Goal: Feedback & Contribution: Leave review/rating

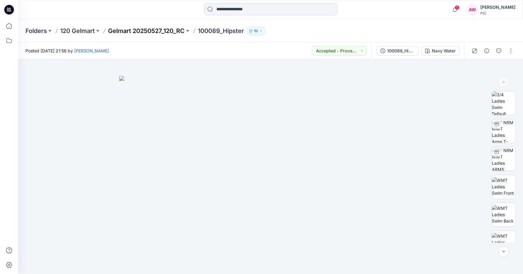
click at [142, 31] on p "Gelmart 20250527_120_RC" at bounding box center [146, 31] width 77 height 8
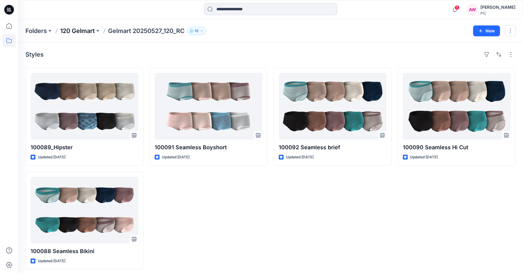
click at [79, 32] on p "120 Gelmart" at bounding box center [77, 31] width 35 height 8
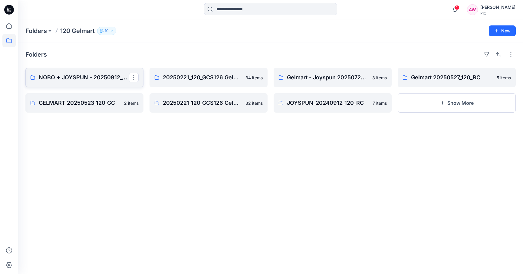
click at [99, 76] on p "NOBO + JOYSPUN - 20250912_120_GC" at bounding box center [84, 77] width 90 height 8
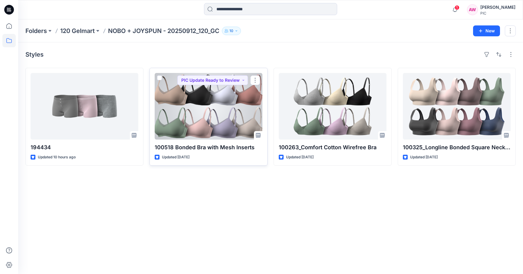
click at [198, 121] on div at bounding box center [209, 106] width 108 height 67
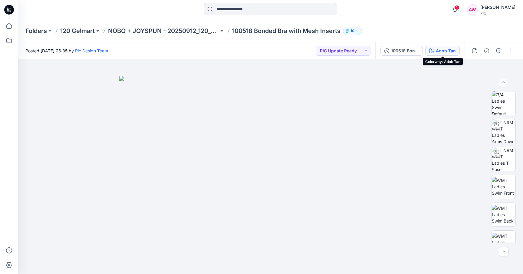
click at [455, 52] on div "Adob Tan" at bounding box center [446, 51] width 20 height 7
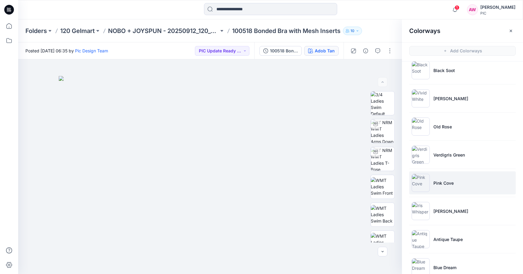
scroll to position [41, 0]
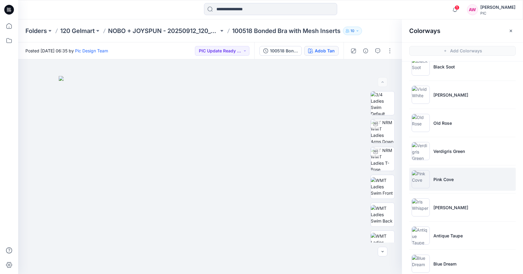
click at [421, 186] on img at bounding box center [421, 179] width 18 height 18
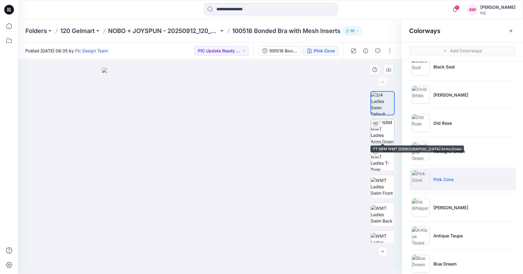
click at [385, 130] on img at bounding box center [383, 131] width 24 height 24
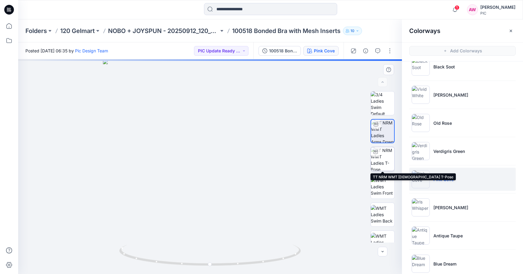
click at [379, 162] on img at bounding box center [383, 159] width 24 height 24
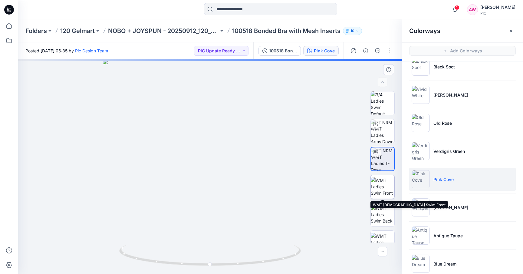
click at [384, 186] on img at bounding box center [383, 186] width 24 height 19
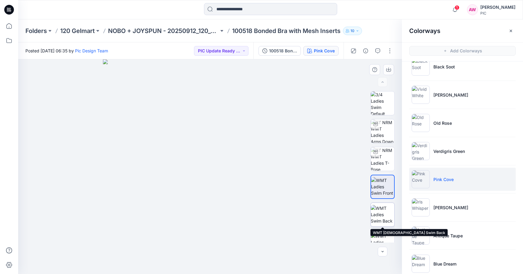
click at [382, 214] on img at bounding box center [383, 214] width 24 height 19
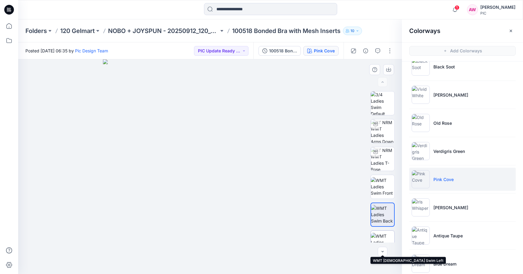
click at [382, 236] on img at bounding box center [383, 242] width 24 height 19
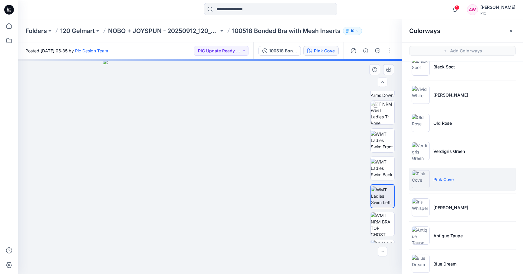
scroll to position [111, 0]
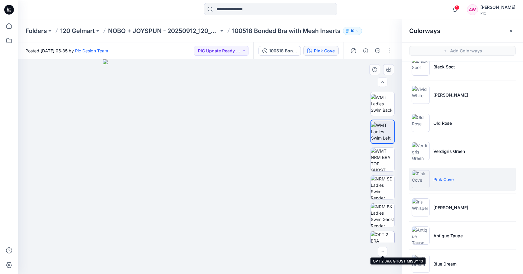
click at [388, 236] on img at bounding box center [383, 243] width 24 height 24
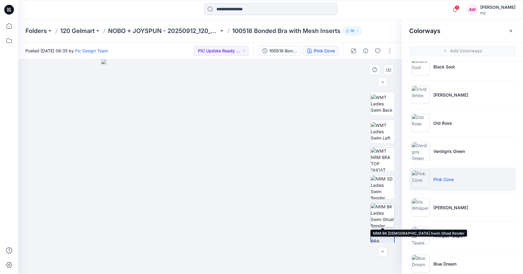
click at [388, 220] on img at bounding box center [383, 215] width 24 height 24
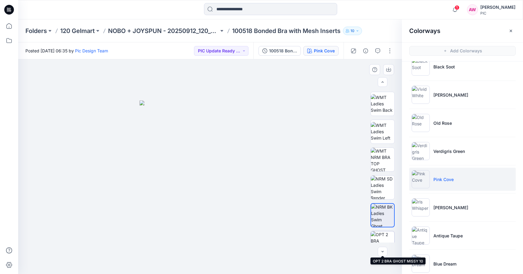
click at [385, 234] on img at bounding box center [383, 243] width 24 height 24
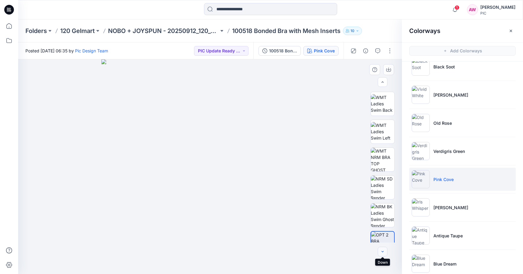
click at [381, 254] on icon "button" at bounding box center [382, 251] width 5 height 5
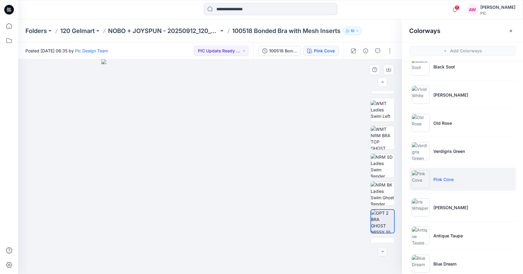
scroll to position [134, 0]
click at [383, 226] on img at bounding box center [382, 219] width 23 height 23
click at [389, 51] on button "button" at bounding box center [390, 51] width 10 height 10
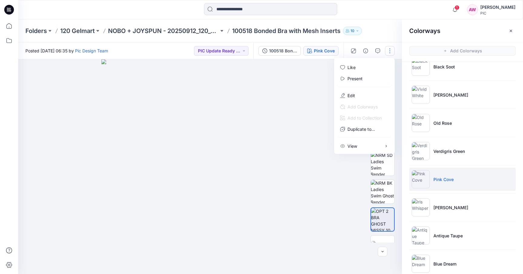
click at [389, 51] on button "button" at bounding box center [390, 51] width 10 height 10
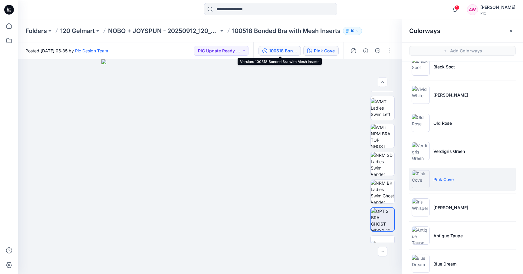
click at [284, 50] on div "100518 Bonded Bra with Mesh Inserts" at bounding box center [283, 51] width 28 height 7
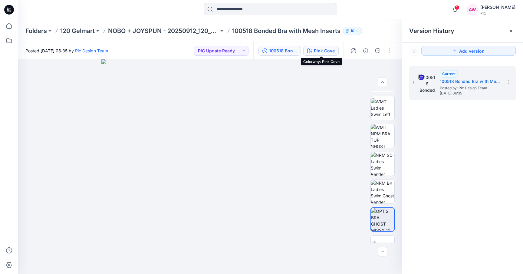
click at [326, 50] on div "Pink Cove" at bounding box center [324, 51] width 21 height 7
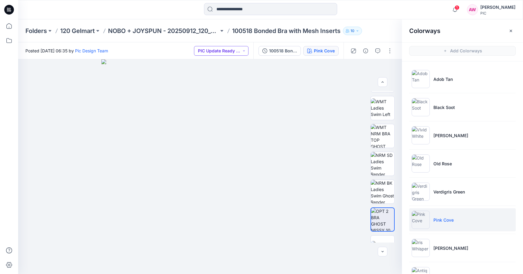
click at [244, 51] on button "PIC Update Ready to Review" at bounding box center [221, 51] width 55 height 10
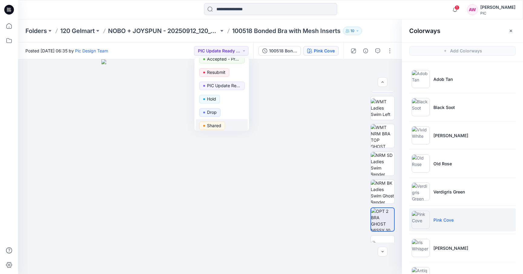
scroll to position [0, 0]
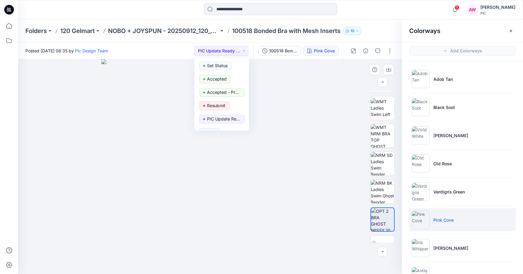
click at [270, 82] on img at bounding box center [210, 166] width 218 height 215
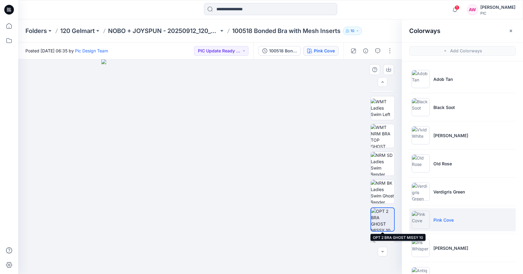
scroll to position [151, 0]
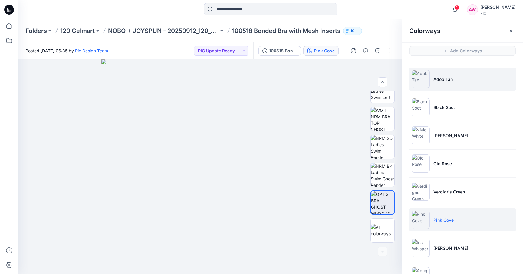
click at [420, 86] on img at bounding box center [421, 79] width 18 height 18
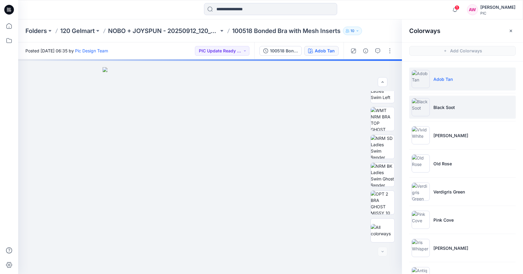
click at [420, 107] on img at bounding box center [421, 107] width 18 height 18
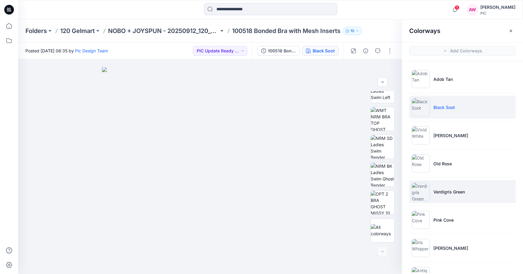
click at [421, 195] on img at bounding box center [421, 192] width 18 height 18
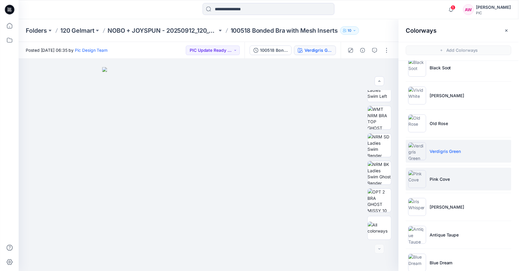
scroll to position [48, 0]
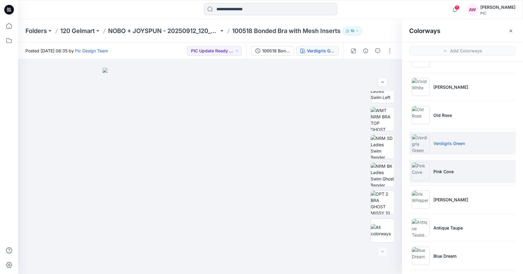
click at [421, 173] on img at bounding box center [421, 171] width 18 height 18
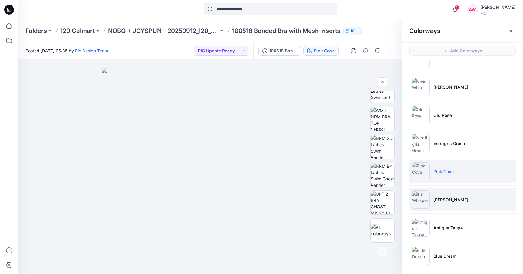
click at [416, 198] on img at bounding box center [421, 199] width 18 height 18
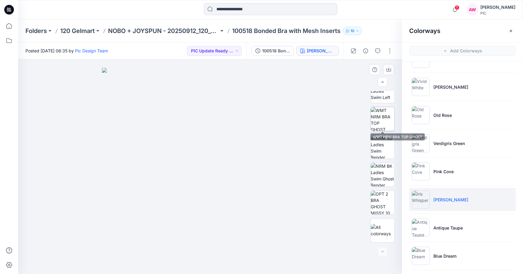
click at [384, 122] on img at bounding box center [383, 119] width 24 height 24
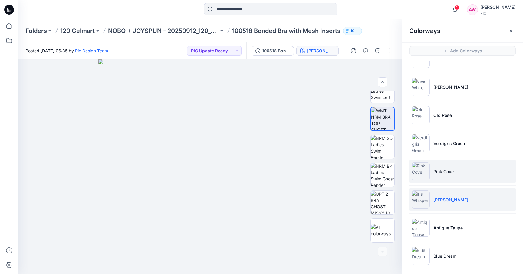
click at [421, 173] on img at bounding box center [421, 171] width 18 height 18
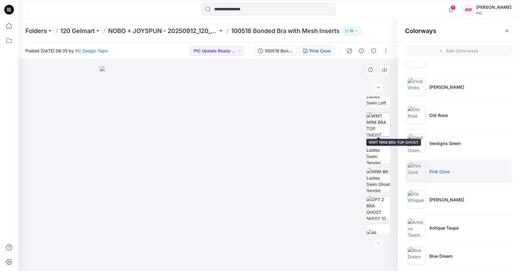
click at [370, 128] on img at bounding box center [378, 125] width 24 height 24
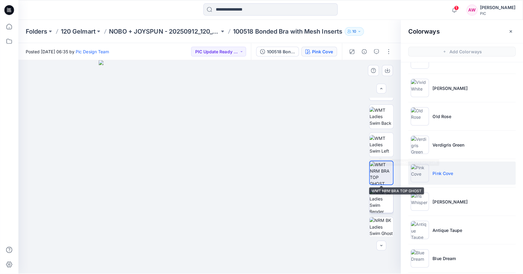
scroll to position [104, 0]
click at [387, 51] on button "button" at bounding box center [386, 51] width 10 height 10
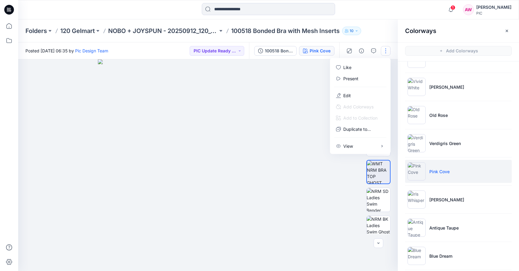
click at [298, 175] on img at bounding box center [208, 165] width 220 height 212
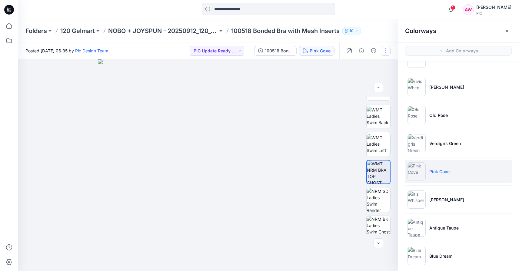
click at [384, 51] on button "button" at bounding box center [386, 51] width 10 height 10
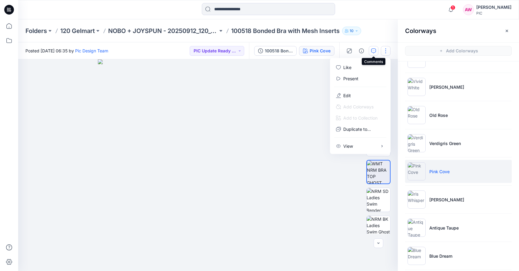
click at [376, 51] on button "button" at bounding box center [373, 51] width 10 height 10
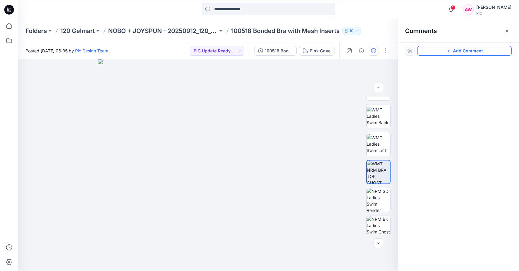
click at [464, 51] on button "Add Comment" at bounding box center [464, 51] width 94 height 10
click at [451, 50] on button "Click on the style to leave a comment" at bounding box center [464, 51] width 94 height 10
click at [425, 51] on button "Click on the style to leave a comment" at bounding box center [464, 51] width 94 height 10
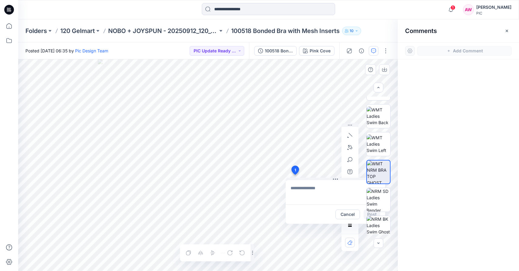
click at [295, 175] on div "1 Cancel Post Layer 1" at bounding box center [207, 165] width 379 height 212
type textarea "*"
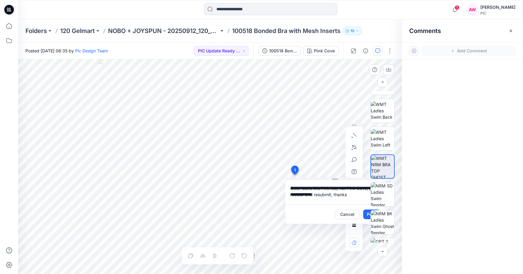
click at [368, 216] on div at bounding box center [382, 166] width 39 height 151
click at [368, 215] on div at bounding box center [382, 166] width 39 height 151
click at [369, 216] on div at bounding box center [382, 166] width 39 height 151
click at [367, 214] on div at bounding box center [382, 166] width 39 height 151
click at [369, 214] on div at bounding box center [382, 166] width 39 height 151
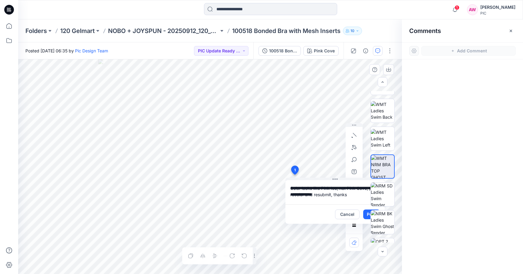
click at [369, 214] on div at bounding box center [382, 166] width 39 height 151
click at [367, 215] on div at bounding box center [382, 166] width 39 height 151
click at [368, 216] on div at bounding box center [382, 166] width 39 height 151
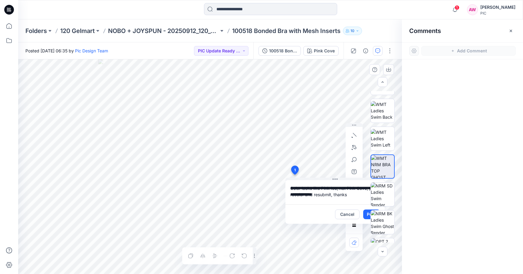
click at [368, 216] on div at bounding box center [382, 166] width 39 height 151
click at [370, 214] on div at bounding box center [382, 166] width 39 height 151
click at [368, 214] on div at bounding box center [382, 166] width 39 height 151
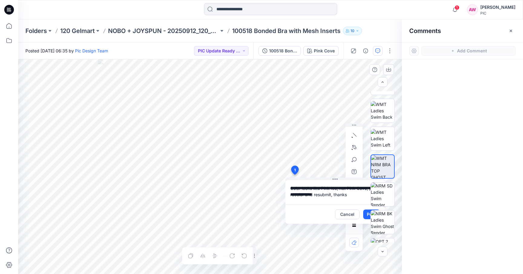
click at [368, 214] on div at bounding box center [382, 166] width 39 height 151
drag, startPoint x: 368, startPoint y: 214, endPoint x: 365, endPoint y: 186, distance: 28.3
click at [365, 186] on div at bounding box center [382, 166] width 39 height 151
click at [266, 185] on div "**********" at bounding box center [210, 166] width 384 height 215
click at [276, 184] on div "**********" at bounding box center [210, 166] width 384 height 215
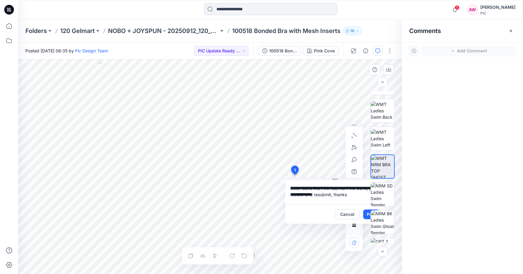
click at [332, 196] on textarea "**********" at bounding box center [335, 192] width 99 height 24
click at [347, 195] on textarea "**********" at bounding box center [335, 192] width 99 height 24
click at [368, 214] on div at bounding box center [382, 166] width 39 height 151
click at [367, 214] on div at bounding box center [382, 166] width 39 height 151
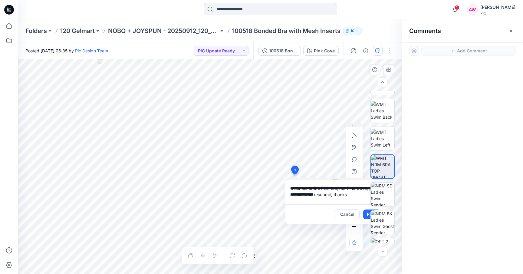
click at [322, 202] on textarea "**********" at bounding box center [335, 192] width 99 height 24
click at [360, 189] on textarea "**********" at bounding box center [335, 192] width 99 height 24
click at [313, 198] on textarea "**********" at bounding box center [335, 192] width 99 height 24
click at [308, 201] on textarea "**********" at bounding box center [335, 192] width 99 height 24
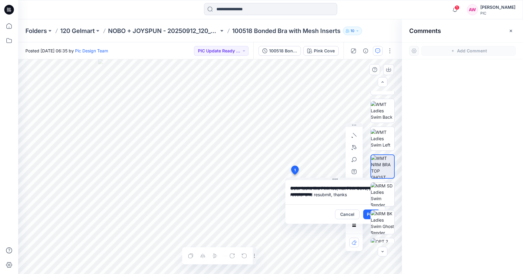
scroll to position [0, 0]
type textarea "**********"
click at [367, 214] on div at bounding box center [382, 166] width 39 height 151
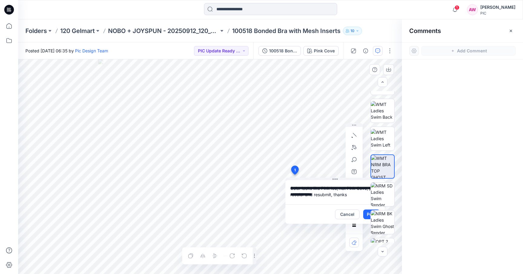
click at [367, 214] on div at bounding box center [382, 166] width 39 height 151
click at [382, 252] on icon "button" at bounding box center [382, 251] width 5 height 5
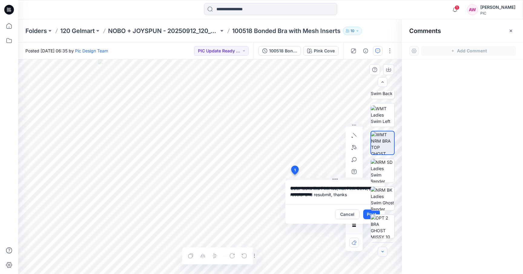
click at [382, 252] on icon "button" at bounding box center [382, 251] width 5 height 5
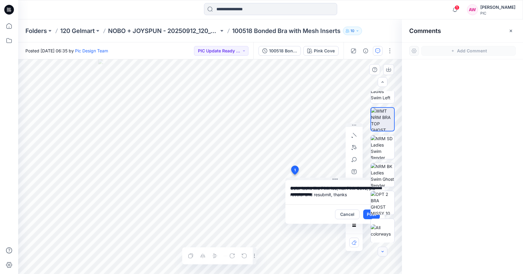
click at [382, 252] on icon "button" at bounding box center [382, 251] width 5 height 5
click at [382, 252] on div at bounding box center [383, 252] width 10 height 10
click at [366, 216] on div at bounding box center [382, 166] width 39 height 151
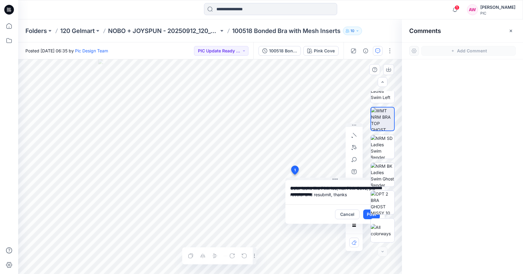
click at [366, 216] on div at bounding box center [382, 166] width 39 height 151
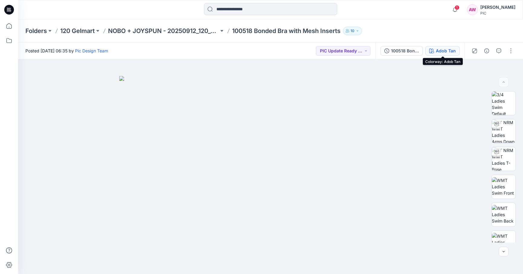
click at [443, 52] on div "Adob Tan" at bounding box center [446, 51] width 20 height 7
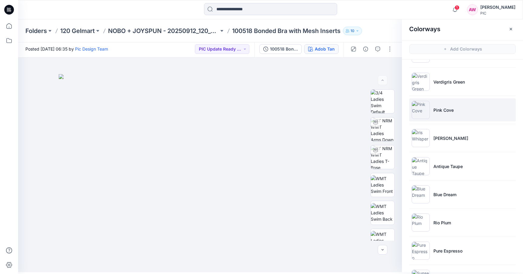
scroll to position [100, 0]
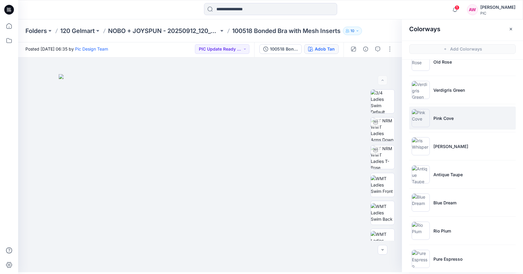
click at [417, 122] on img at bounding box center [421, 118] width 18 height 18
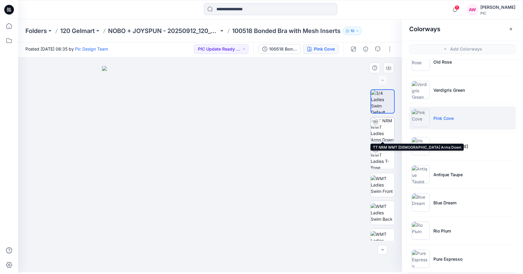
click at [385, 132] on img at bounding box center [383, 129] width 24 height 24
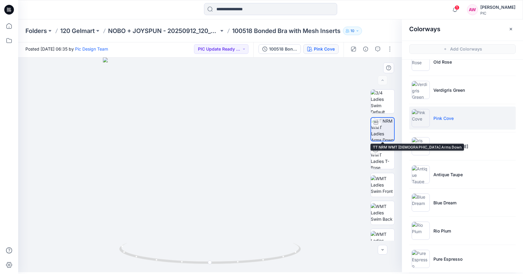
scroll to position [0, 0]
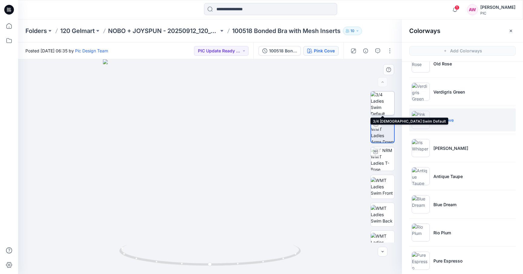
click at [382, 108] on img at bounding box center [383, 103] width 24 height 24
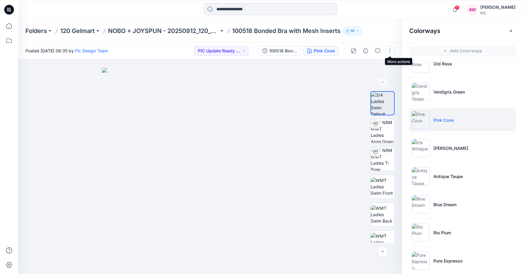
click at [390, 49] on button "button" at bounding box center [390, 51] width 10 height 10
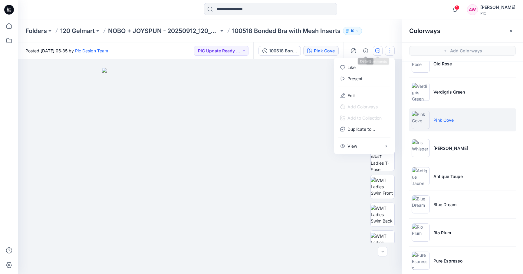
click at [377, 52] on icon "button" at bounding box center [377, 50] width 5 height 5
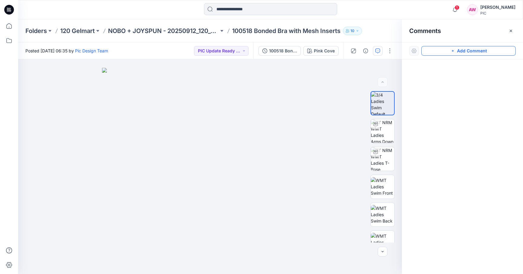
click at [456, 52] on button "Add Comment" at bounding box center [468, 51] width 94 height 10
click at [127, 191] on div "1" at bounding box center [210, 166] width 384 height 215
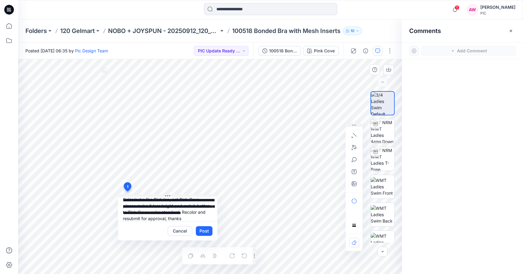
scroll to position [12, 0]
type textarea "**********"
click at [202, 231] on button "Post" at bounding box center [204, 231] width 17 height 10
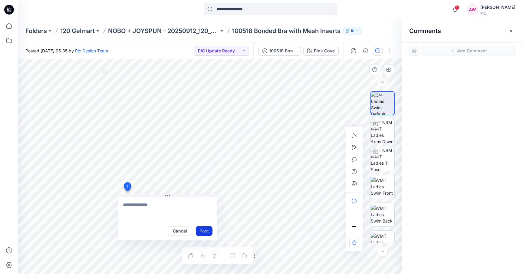
scroll to position [0, 0]
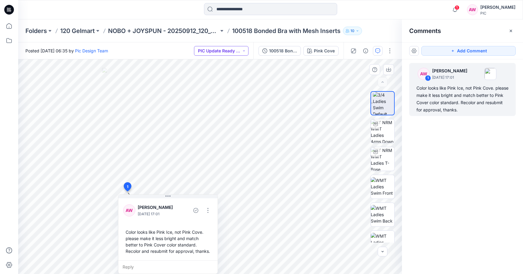
click at [245, 49] on button "PIC Update Ready to Review" at bounding box center [221, 51] width 55 height 10
click at [220, 92] on p "Resubmit" at bounding box center [216, 93] width 18 height 8
click at [327, 48] on div "Pink Cove" at bounding box center [324, 51] width 21 height 7
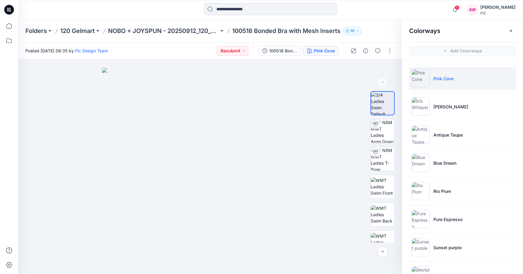
scroll to position [140, 0]
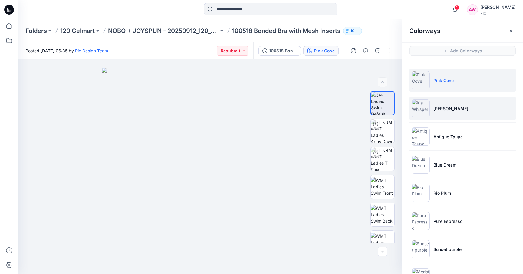
click at [423, 113] on img at bounding box center [421, 108] width 18 height 18
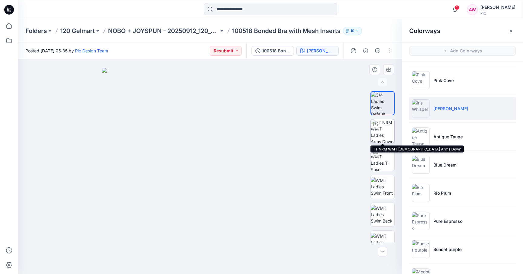
click at [387, 135] on img at bounding box center [383, 131] width 24 height 24
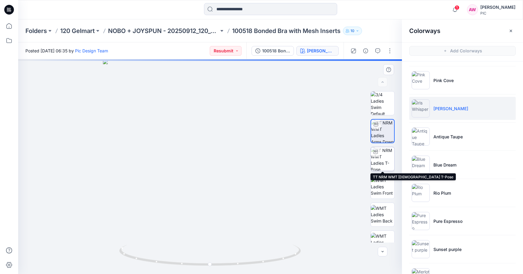
click at [386, 160] on img at bounding box center [383, 159] width 24 height 24
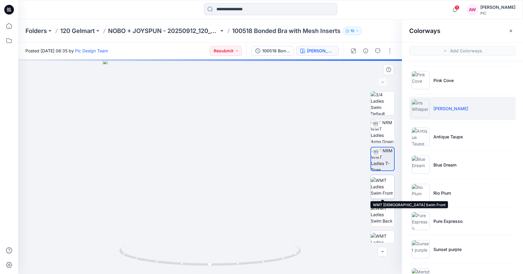
click at [382, 185] on img at bounding box center [383, 186] width 24 height 19
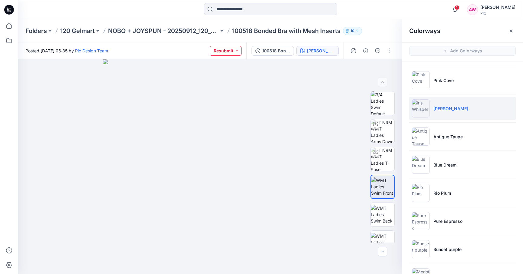
click at [241, 51] on button "Resubmit" at bounding box center [226, 51] width 32 height 10
click at [216, 78] on p "Accepted" at bounding box center [213, 79] width 20 height 8
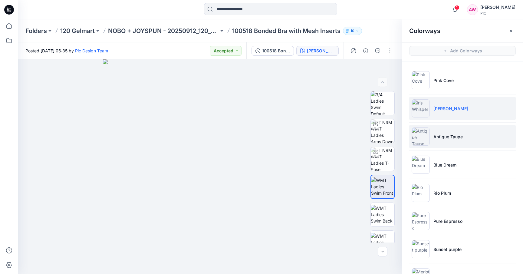
click at [424, 144] on img at bounding box center [421, 136] width 18 height 18
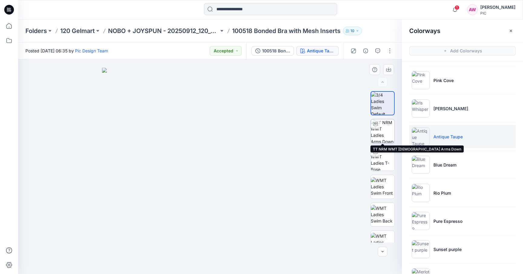
click at [385, 136] on img at bounding box center [383, 131] width 24 height 24
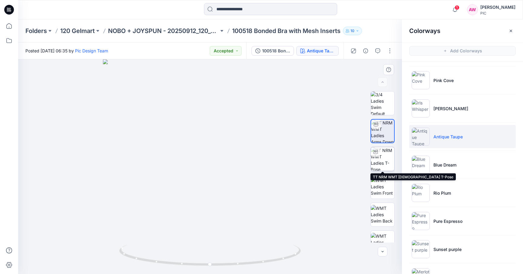
click at [384, 162] on img at bounding box center [383, 159] width 24 height 24
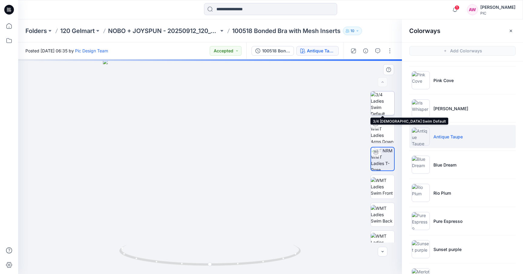
click at [388, 108] on img at bounding box center [383, 103] width 24 height 24
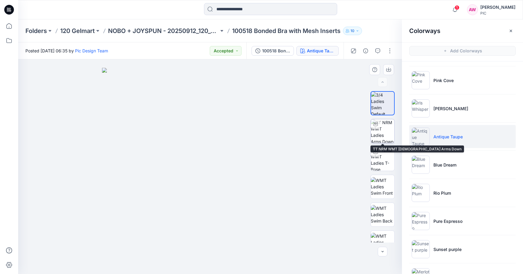
click at [385, 136] on img at bounding box center [383, 131] width 24 height 24
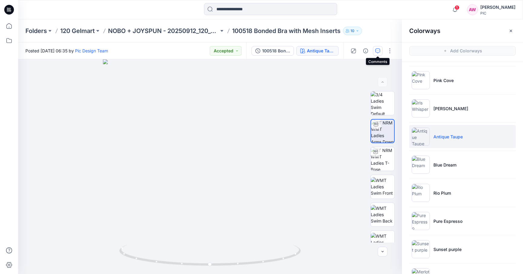
click at [377, 50] on icon "button" at bounding box center [378, 50] width 2 height 0
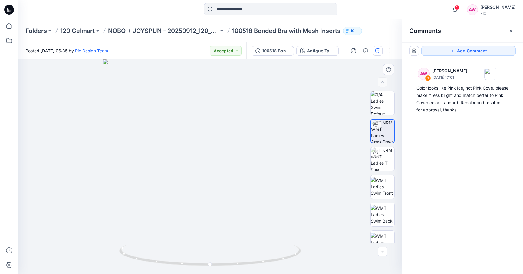
click at [193, 170] on div at bounding box center [210, 166] width 384 height 215
click at [177, 161] on div at bounding box center [210, 166] width 384 height 215
click at [467, 52] on button "Add Comment" at bounding box center [468, 51] width 94 height 10
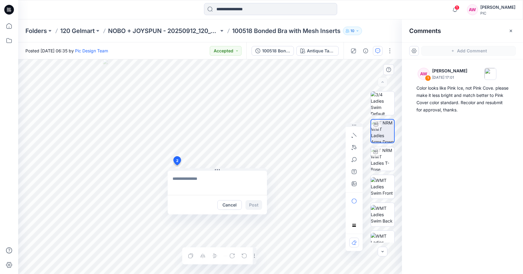
click at [177, 165] on div "2 Cancel Post Layer 1" at bounding box center [210, 166] width 384 height 215
type textarea "*"
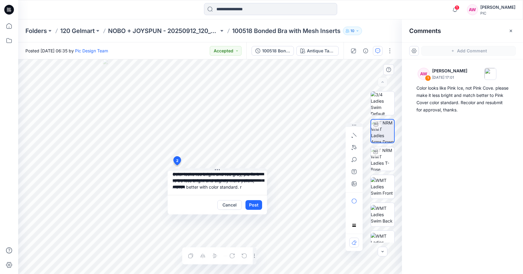
scroll to position [5, 0]
type textarea "**********"
click at [254, 204] on button "Post" at bounding box center [254, 205] width 17 height 10
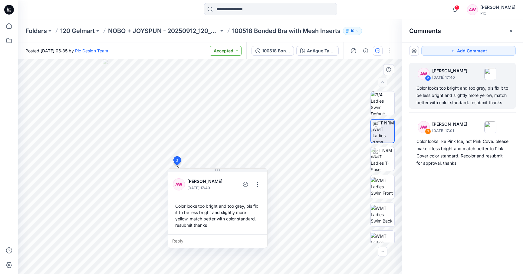
click at [236, 51] on button "Accepted" at bounding box center [226, 51] width 32 height 10
click at [209, 104] on p "Resubmit" at bounding box center [209, 106] width 18 height 8
click at [321, 53] on div "Antique Taupe" at bounding box center [321, 51] width 28 height 7
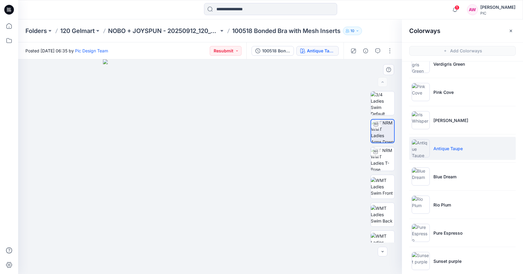
scroll to position [129, 0]
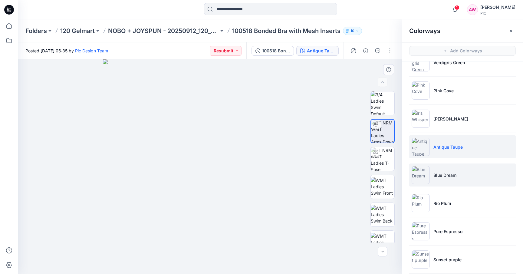
click at [418, 177] on img at bounding box center [421, 175] width 18 height 18
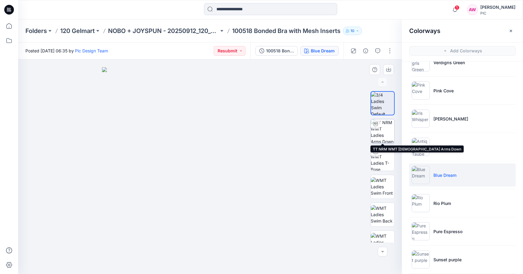
click at [386, 132] on img at bounding box center [383, 131] width 24 height 24
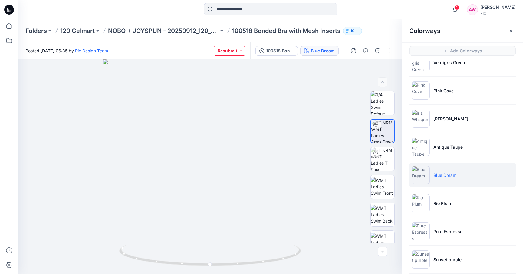
click at [241, 53] on button "Resubmit" at bounding box center [230, 51] width 32 height 10
click at [215, 78] on p "Accepted" at bounding box center [214, 79] width 20 height 8
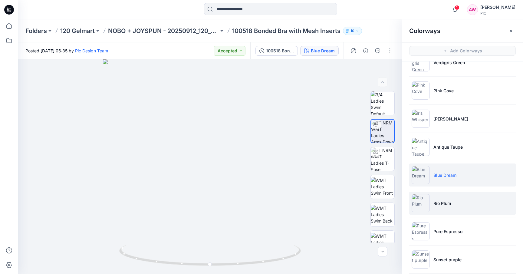
click at [425, 204] on img at bounding box center [421, 203] width 18 height 18
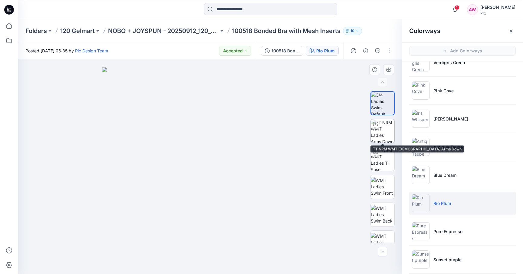
click at [380, 130] on img at bounding box center [383, 131] width 24 height 24
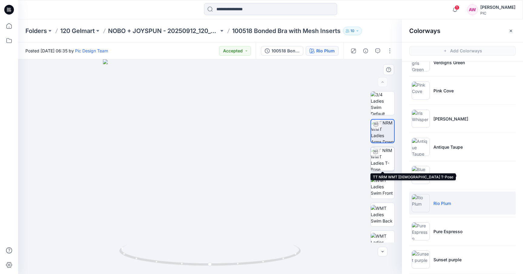
click at [380, 159] on img at bounding box center [383, 159] width 24 height 24
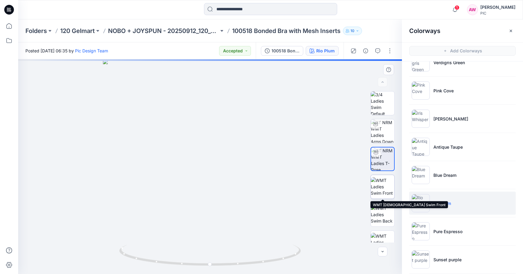
click at [385, 187] on img at bounding box center [383, 186] width 24 height 19
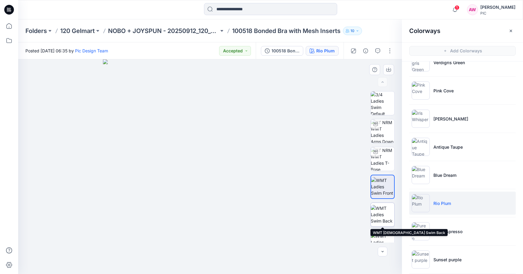
click at [384, 213] on img at bounding box center [383, 214] width 24 height 19
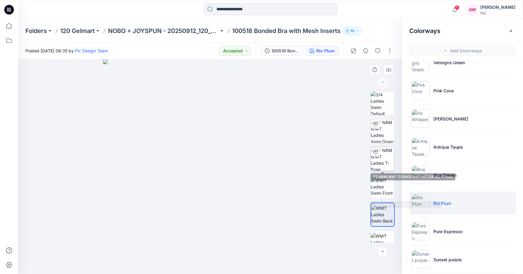
click at [388, 162] on img at bounding box center [383, 159] width 24 height 24
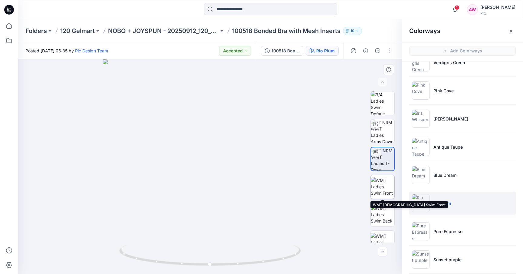
click at [385, 188] on img at bounding box center [383, 186] width 24 height 19
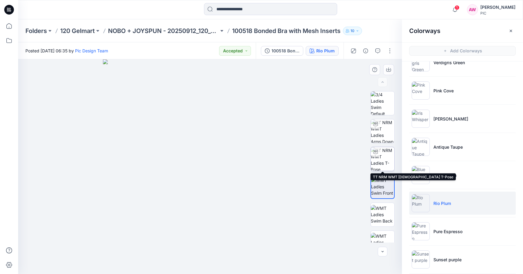
click at [384, 150] on img at bounding box center [383, 159] width 24 height 24
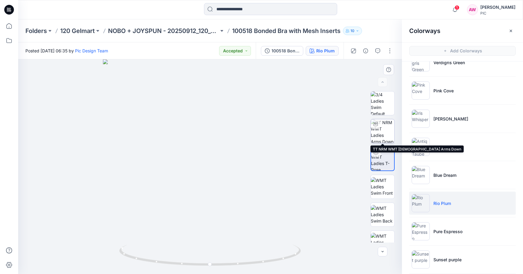
click at [386, 127] on img at bounding box center [383, 131] width 24 height 24
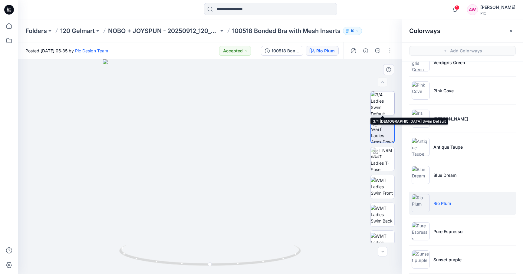
click at [385, 102] on img at bounding box center [383, 103] width 24 height 24
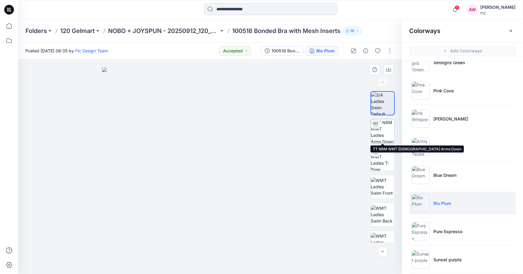
click at [385, 129] on img at bounding box center [383, 131] width 24 height 24
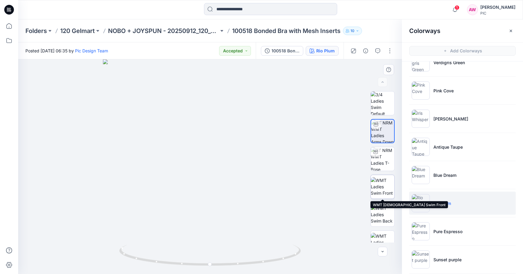
click at [382, 186] on img at bounding box center [383, 186] width 24 height 19
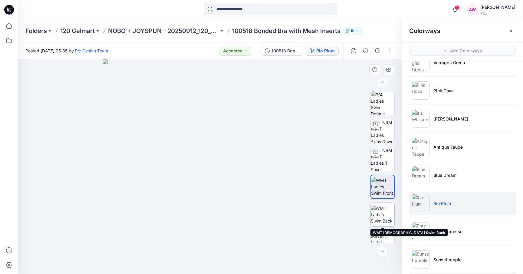
click at [385, 222] on img at bounding box center [383, 214] width 24 height 19
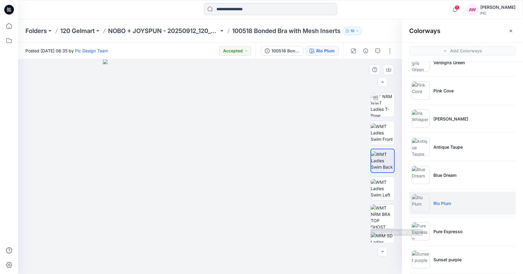
scroll to position [56, 0]
click at [384, 214] on img at bounding box center [383, 215] width 24 height 24
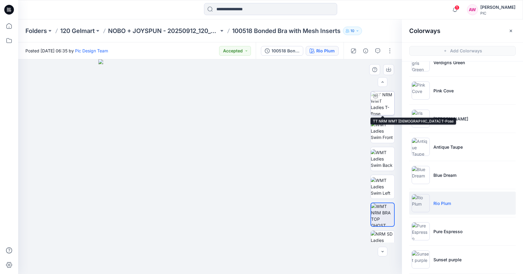
click at [383, 106] on img at bounding box center [383, 103] width 24 height 24
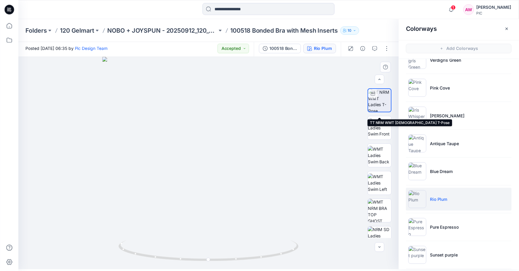
scroll to position [0, 0]
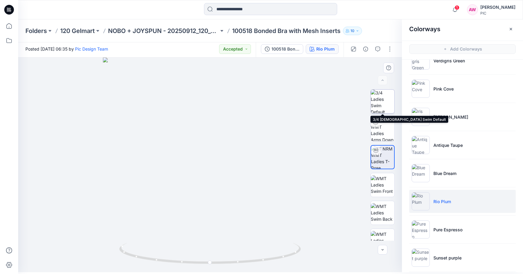
click at [379, 107] on img at bounding box center [383, 102] width 24 height 24
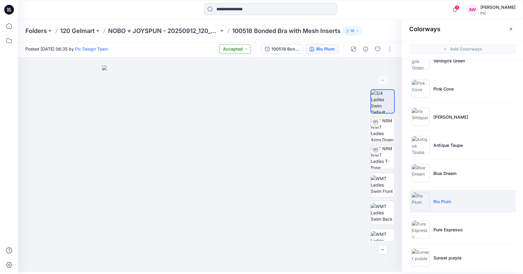
click at [246, 50] on button "Accepted" at bounding box center [235, 49] width 32 height 10
click at [218, 78] on p "Accepted" at bounding box center [220, 77] width 20 height 8
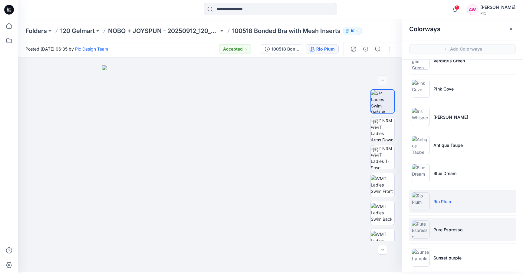
click at [424, 231] on img at bounding box center [421, 229] width 18 height 18
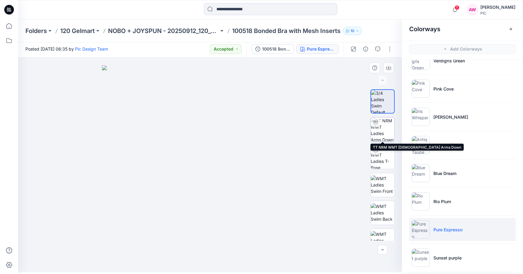
click at [383, 137] on img at bounding box center [383, 129] width 24 height 24
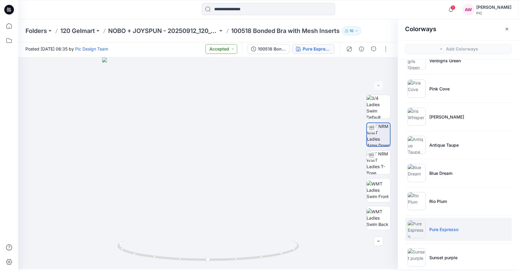
click at [233, 50] on button "Accepted" at bounding box center [221, 49] width 32 height 10
click at [206, 78] on p "Accepted" at bounding box center [205, 77] width 20 height 8
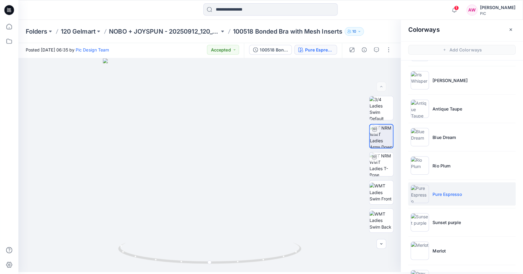
scroll to position [218, 0]
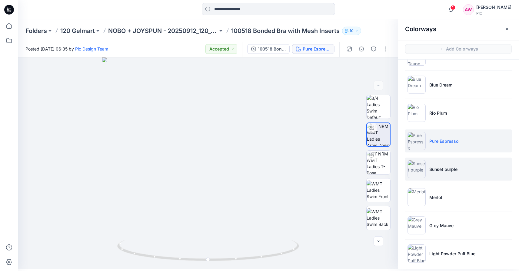
click at [418, 167] on img at bounding box center [416, 169] width 18 height 18
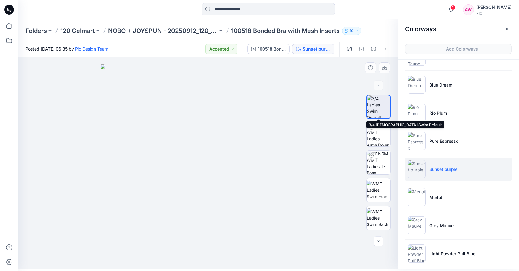
click at [380, 107] on img at bounding box center [378, 106] width 23 height 23
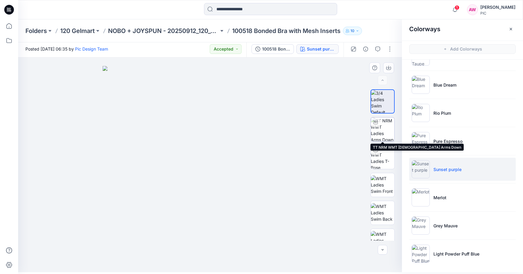
click at [382, 133] on img at bounding box center [383, 129] width 24 height 24
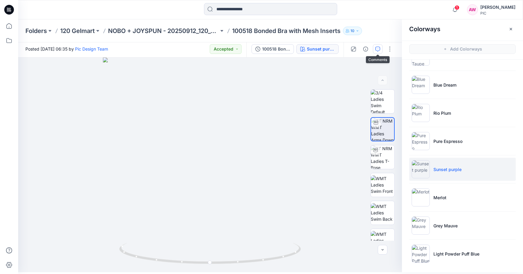
click at [378, 49] on icon "button" at bounding box center [377, 49] width 5 height 5
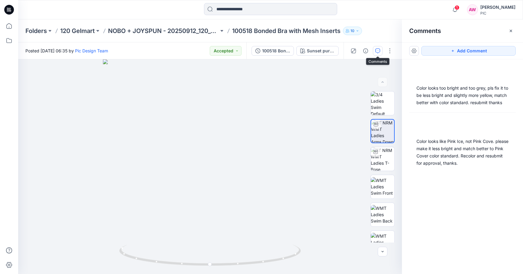
scroll to position [0, 0]
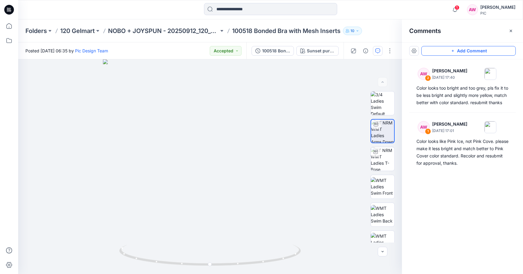
click at [444, 52] on button "Add Comment" at bounding box center [468, 51] width 94 height 10
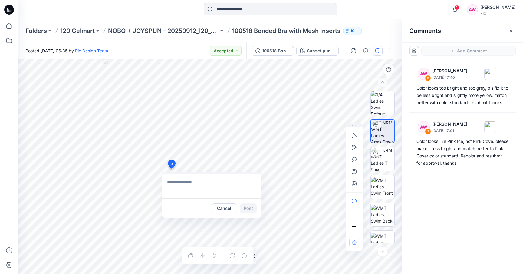
click at [171, 169] on div "3 Cancel Post Layer 1" at bounding box center [210, 166] width 384 height 215
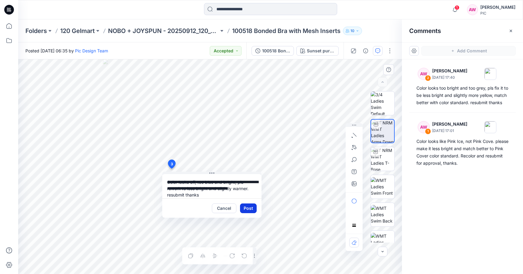
type textarea "**********"
click at [247, 207] on button "Post" at bounding box center [248, 208] width 17 height 10
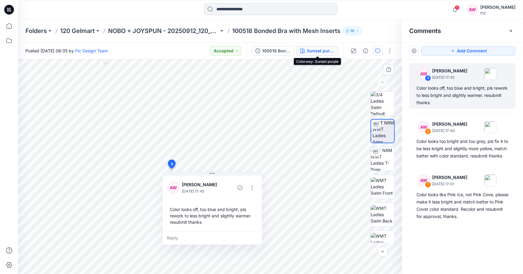
click at [315, 52] on div "Sunset purple" at bounding box center [321, 51] width 28 height 7
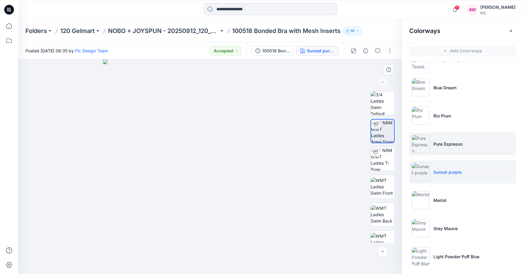
scroll to position [220, 0]
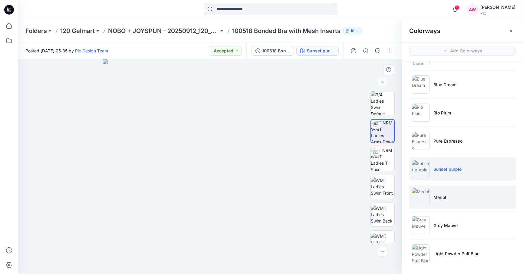
click at [424, 198] on img at bounding box center [421, 197] width 18 height 18
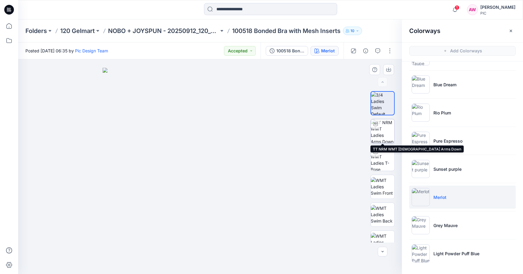
click at [379, 133] on img at bounding box center [383, 131] width 24 height 24
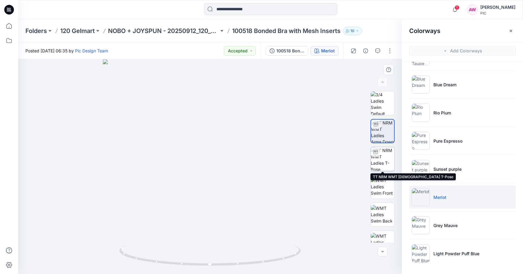
click at [388, 161] on img at bounding box center [383, 159] width 24 height 24
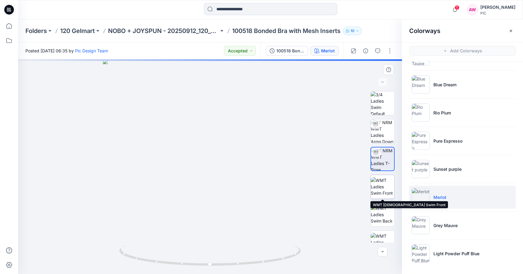
click at [385, 184] on img at bounding box center [383, 186] width 24 height 19
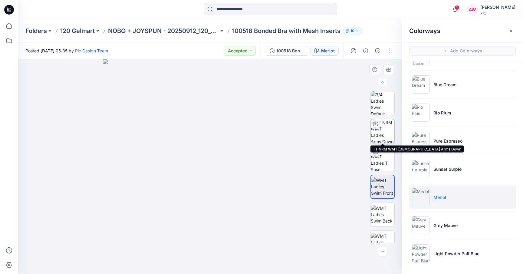
click at [384, 137] on img at bounding box center [383, 131] width 24 height 24
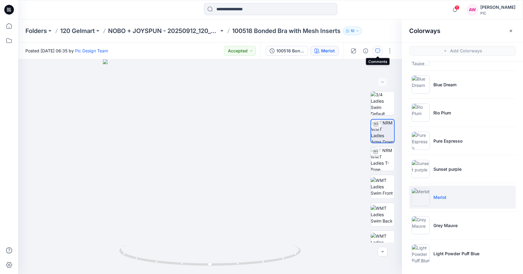
click at [378, 51] on icon "button" at bounding box center [377, 50] width 5 height 5
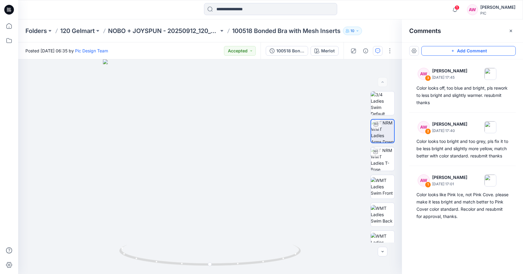
click at [440, 53] on button "Add Comment" at bounding box center [468, 51] width 94 height 10
click at [177, 155] on div "4" at bounding box center [210, 166] width 384 height 215
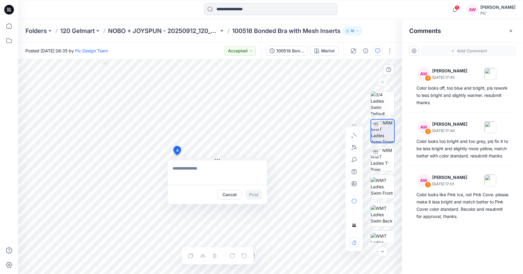
type textarea "*"
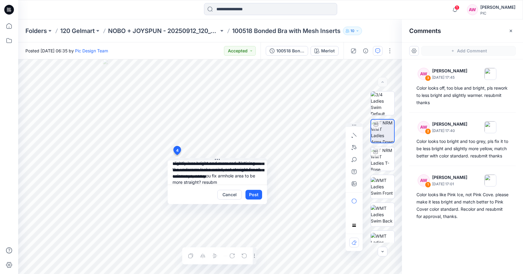
scroll to position [18, 0]
type textarea "**********"
click at [254, 195] on button "Post" at bounding box center [254, 195] width 17 height 10
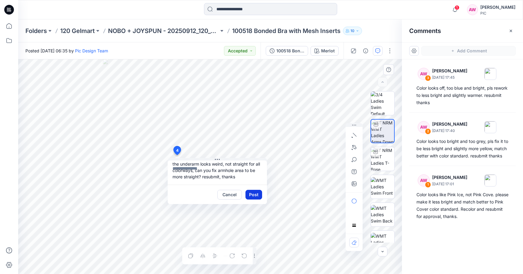
scroll to position [0, 0]
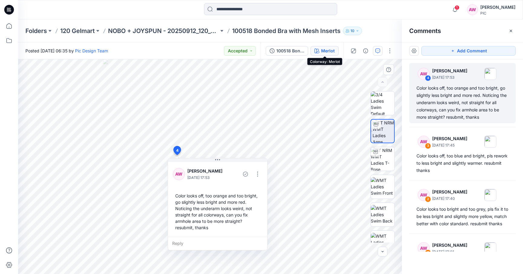
click at [329, 51] on div "Merlot" at bounding box center [328, 51] width 14 height 7
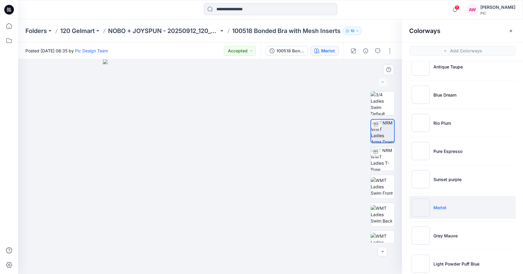
scroll to position [220, 0]
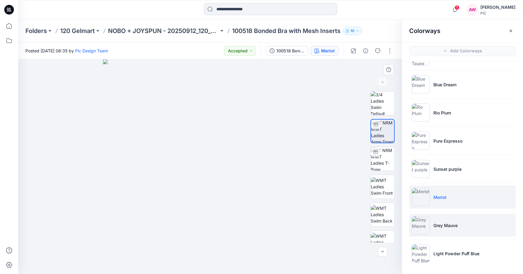
click at [421, 223] on img at bounding box center [421, 225] width 18 height 18
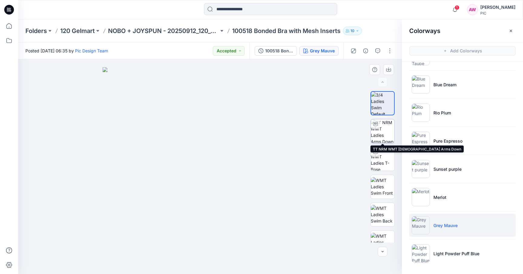
click at [379, 131] on img at bounding box center [383, 131] width 24 height 24
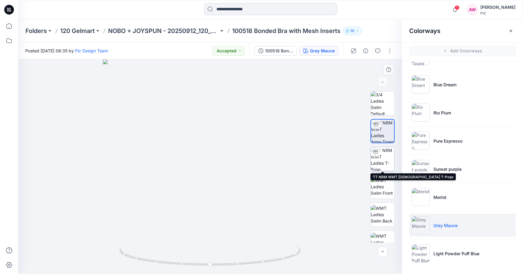
click at [385, 152] on img at bounding box center [383, 159] width 24 height 24
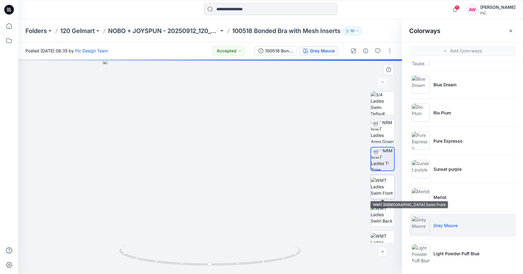
click at [384, 187] on img at bounding box center [383, 186] width 24 height 19
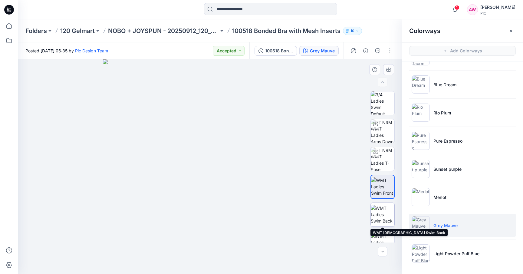
click at [384, 216] on img at bounding box center [383, 214] width 24 height 19
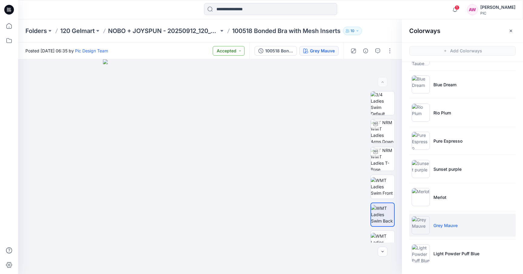
click at [227, 49] on button "Accepted" at bounding box center [229, 51] width 32 height 10
click at [216, 79] on p "Accepted" at bounding box center [213, 79] width 20 height 8
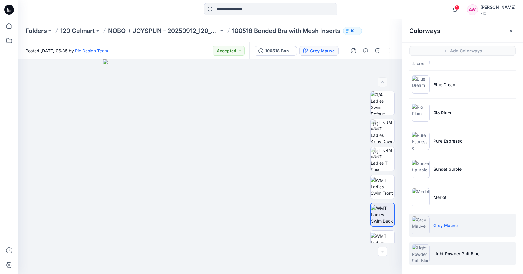
click at [424, 254] on img at bounding box center [421, 253] width 18 height 18
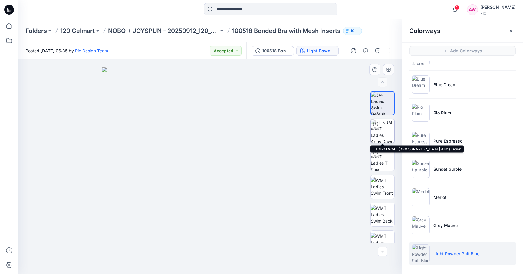
click at [381, 131] on img at bounding box center [383, 131] width 24 height 24
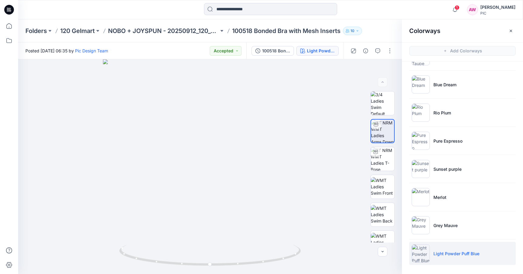
scroll to position [2, 0]
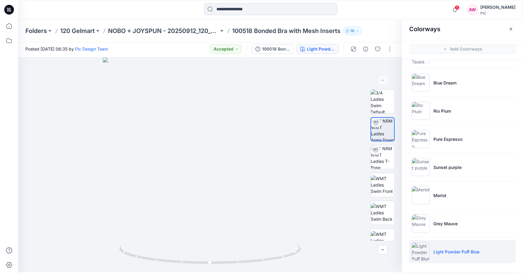
click at [424, 254] on img at bounding box center [421, 252] width 18 height 18
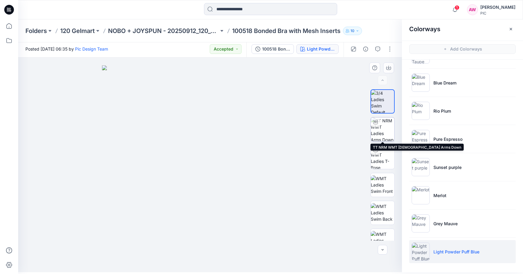
click at [382, 129] on img at bounding box center [383, 129] width 24 height 24
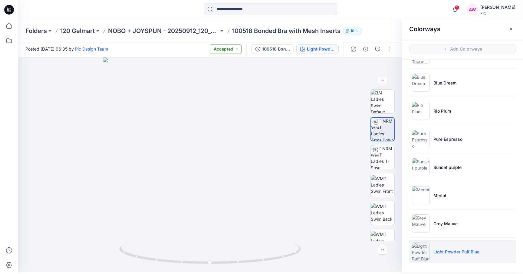
click at [237, 49] on button "Accepted" at bounding box center [226, 49] width 32 height 10
click at [209, 75] on p "Accepted" at bounding box center [210, 77] width 20 height 8
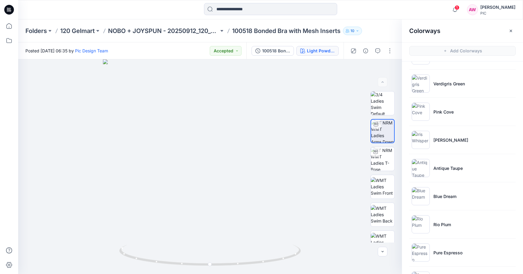
scroll to position [90, 0]
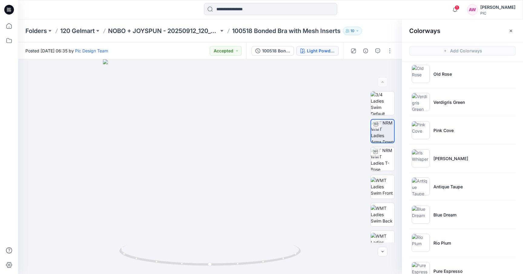
click at [294, 31] on p "100518 Bonded Bra with Mesh Inserts" at bounding box center [286, 31] width 108 height 8
click at [193, 29] on p "NOBO + JOYSPUN - 20250912_120_GC" at bounding box center [163, 31] width 111 height 8
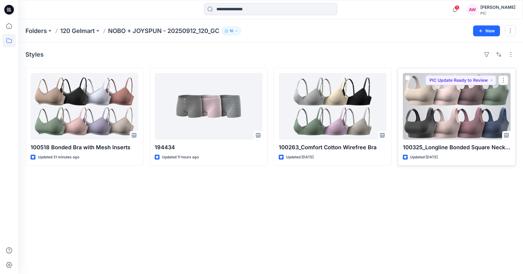
click at [427, 121] on div at bounding box center [457, 106] width 108 height 67
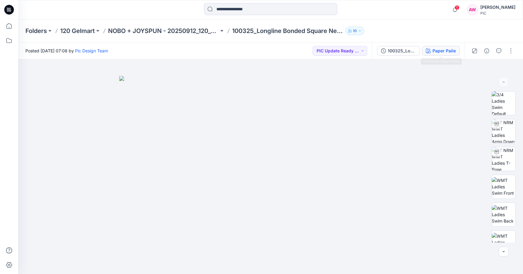
click at [447, 51] on div "Paper Paile" at bounding box center [444, 51] width 23 height 7
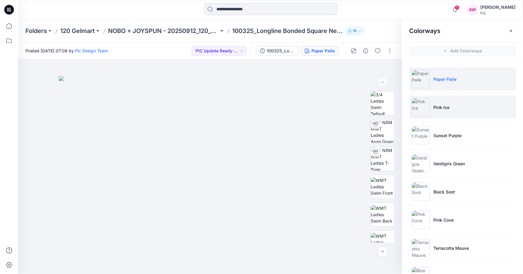
click at [434, 105] on p "Pink Ice" at bounding box center [442, 107] width 16 height 6
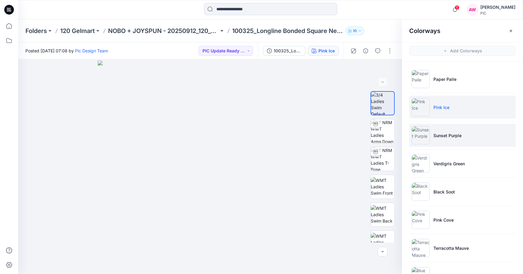
click at [423, 136] on img at bounding box center [421, 135] width 18 height 18
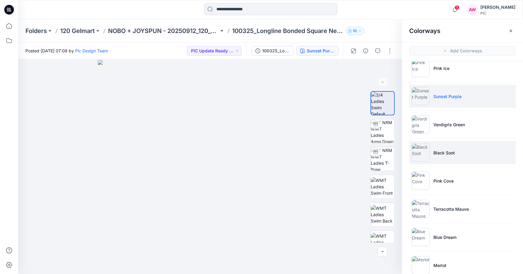
scroll to position [55, 0]
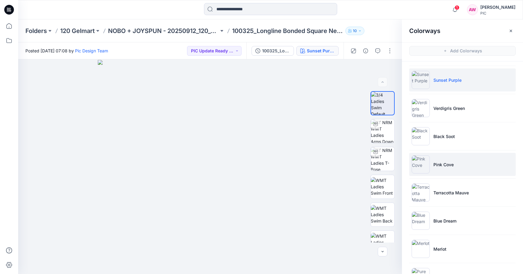
click at [427, 162] on img at bounding box center [421, 164] width 18 height 18
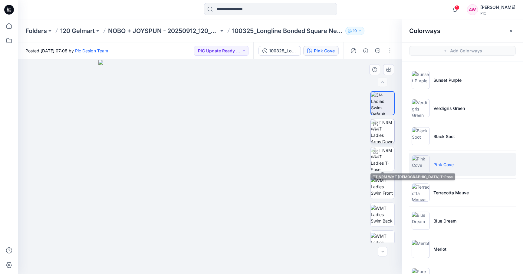
click at [384, 134] on img at bounding box center [383, 131] width 24 height 24
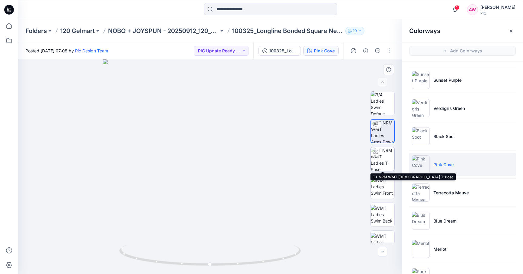
click at [385, 161] on img at bounding box center [383, 159] width 24 height 24
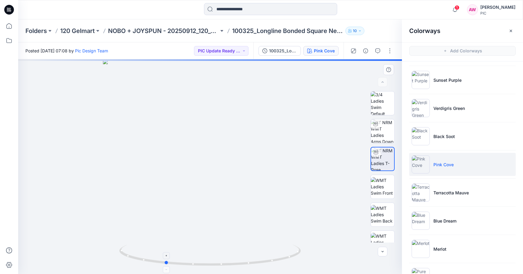
drag, startPoint x: 297, startPoint y: 255, endPoint x: 247, endPoint y: 247, distance: 50.6
click at [247, 247] on icon at bounding box center [210, 256] width 183 height 23
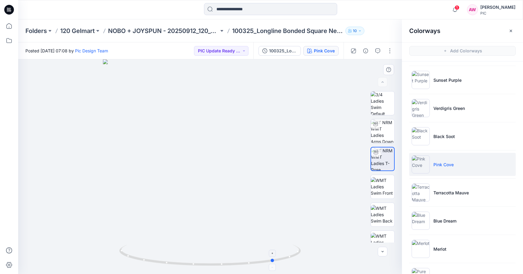
drag, startPoint x: 295, startPoint y: 255, endPoint x: 228, endPoint y: 245, distance: 67.7
click at [228, 245] on icon at bounding box center [210, 256] width 183 height 23
click at [390, 190] on img at bounding box center [383, 186] width 24 height 19
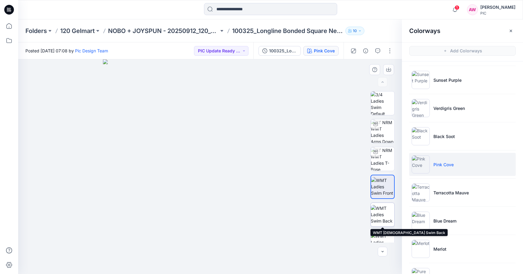
click at [384, 215] on img at bounding box center [383, 214] width 24 height 19
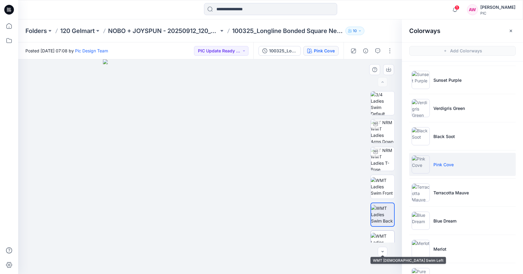
click at [381, 236] on img at bounding box center [383, 242] width 24 height 19
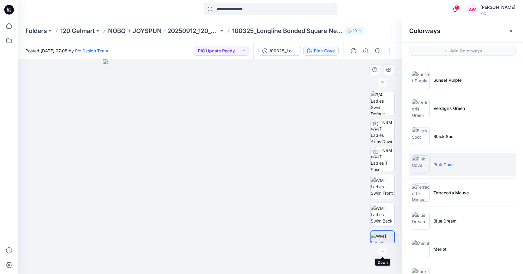
click at [383, 253] on icon "button" at bounding box center [382, 251] width 5 height 5
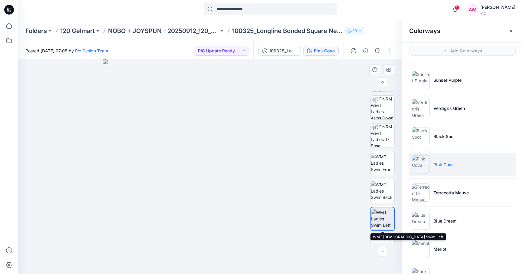
click at [378, 210] on img at bounding box center [382, 218] width 23 height 19
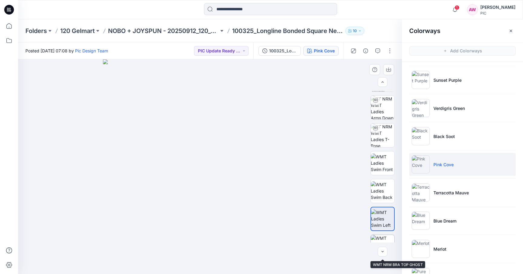
click at [379, 239] on img at bounding box center [383, 247] width 24 height 24
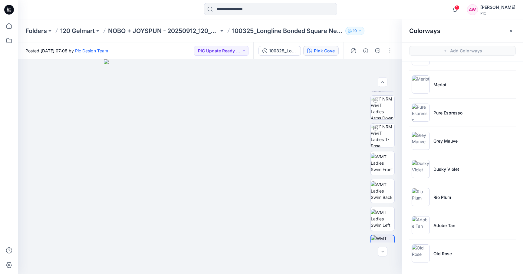
scroll to position [2, 0]
